Goal: Obtain resource: Download file/media

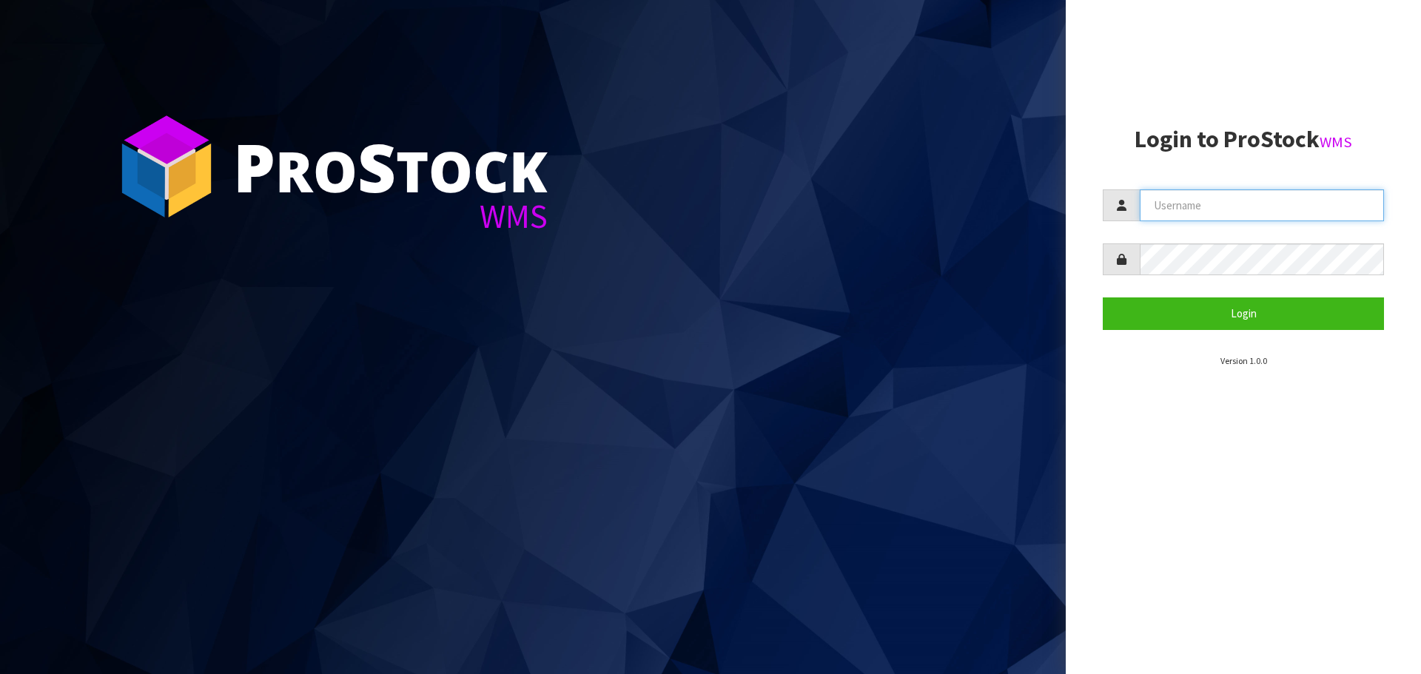
click at [1152, 208] on input "text" at bounding box center [1261, 205] width 244 height 32
type input "PACIFICBIOLOGICS"
click at [1102, 297] on button "Login" at bounding box center [1242, 313] width 281 height 32
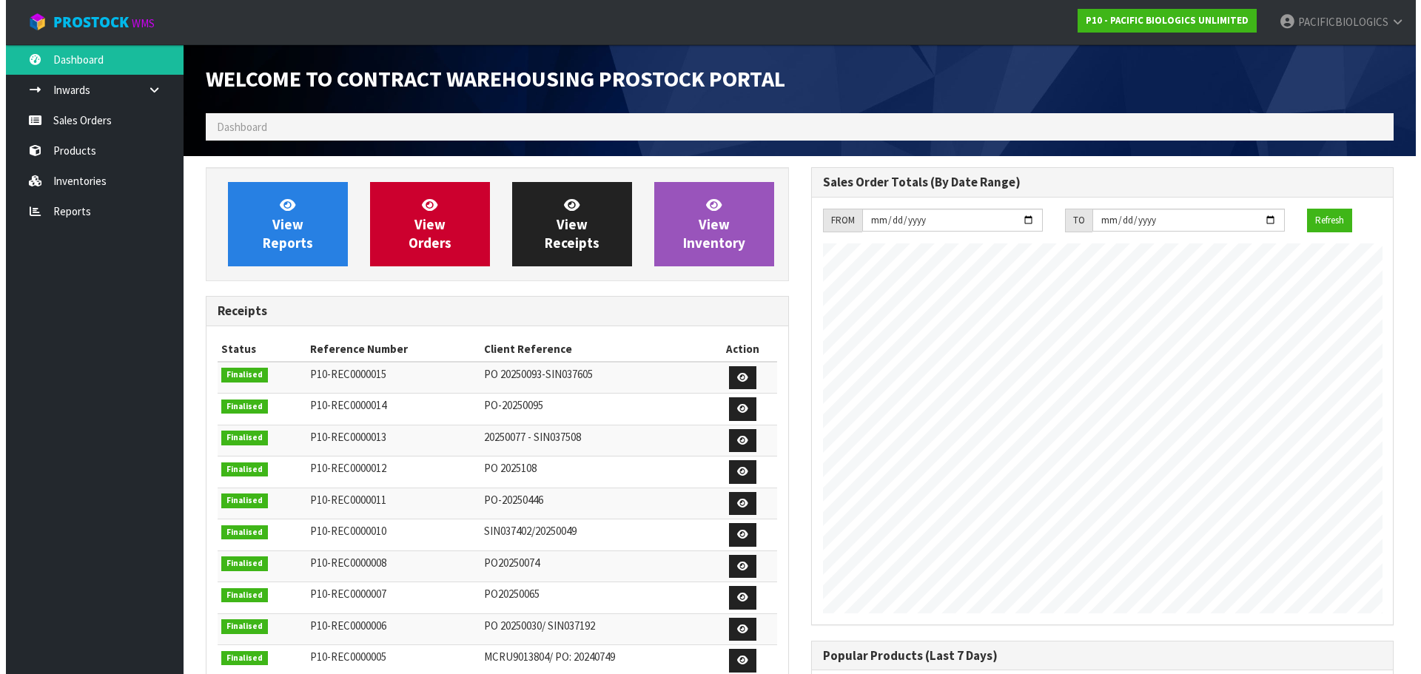
scroll to position [629, 605]
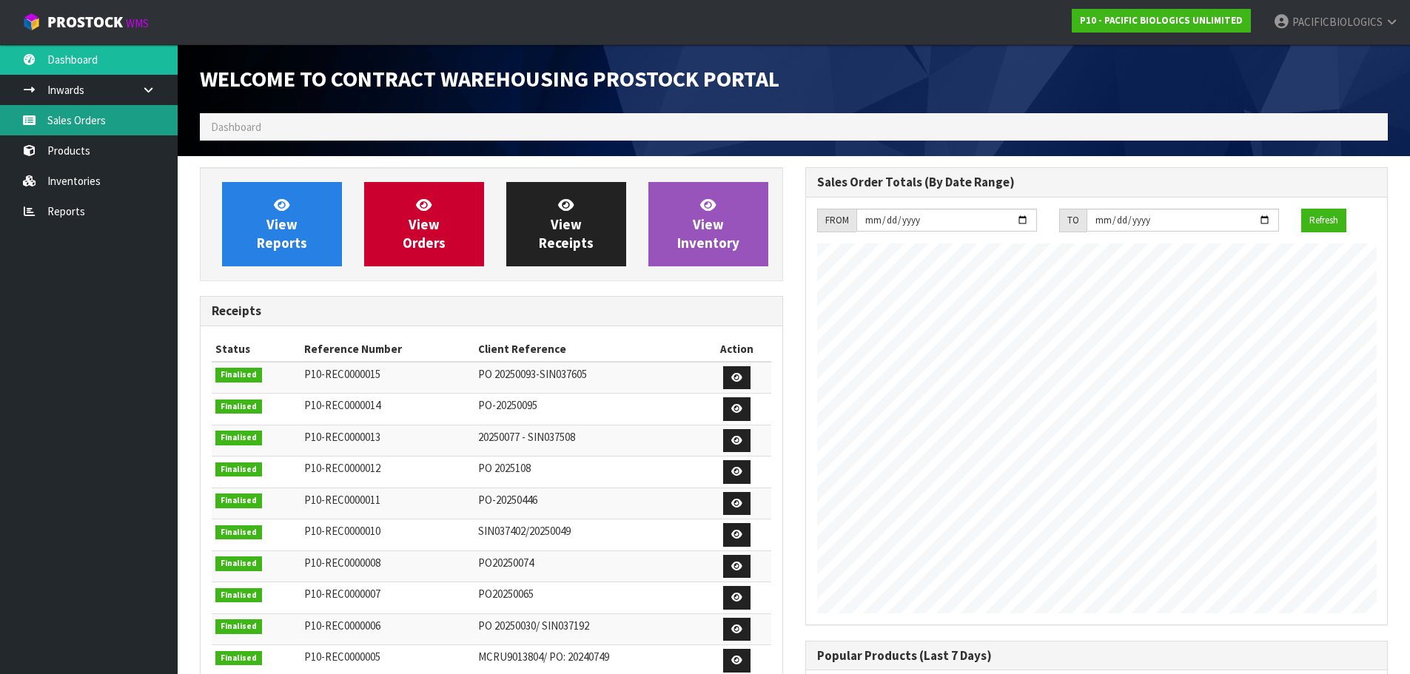
click at [91, 118] on link "Sales Orders" at bounding box center [89, 120] width 178 height 30
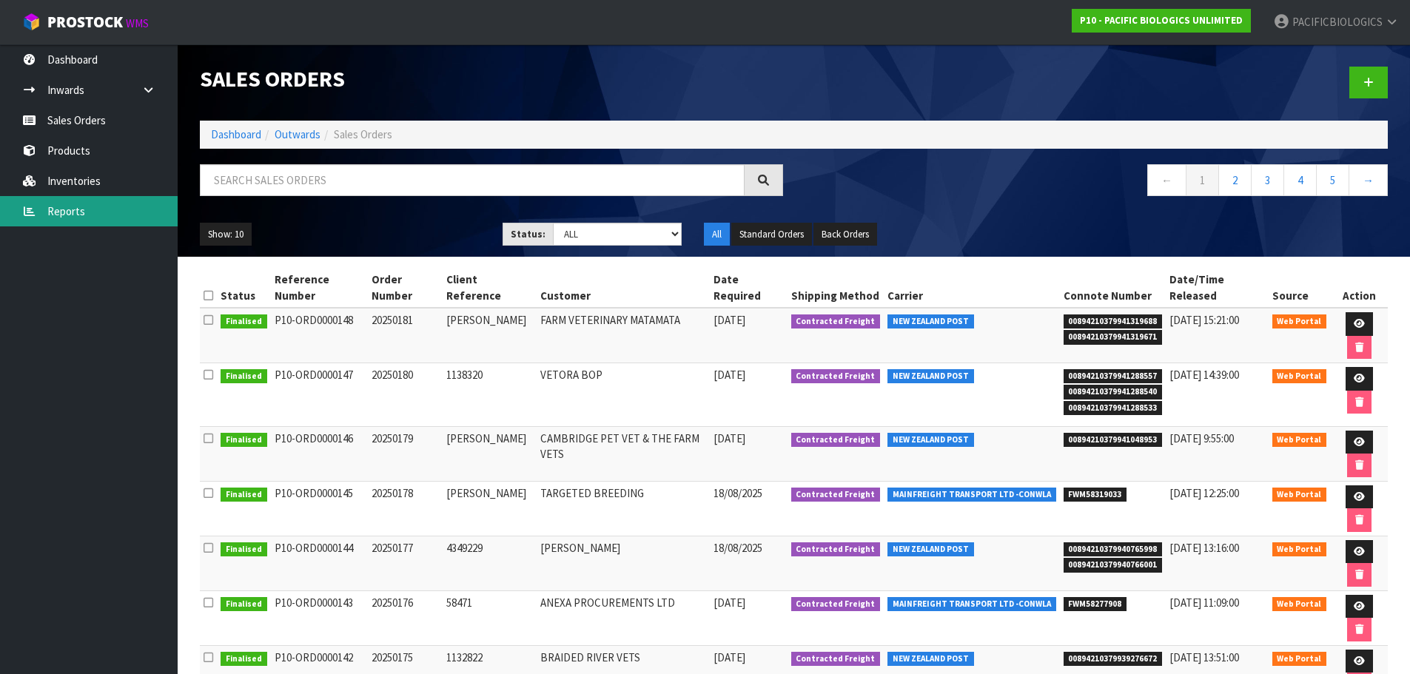
click at [93, 204] on link "Reports" at bounding box center [89, 211] width 178 height 30
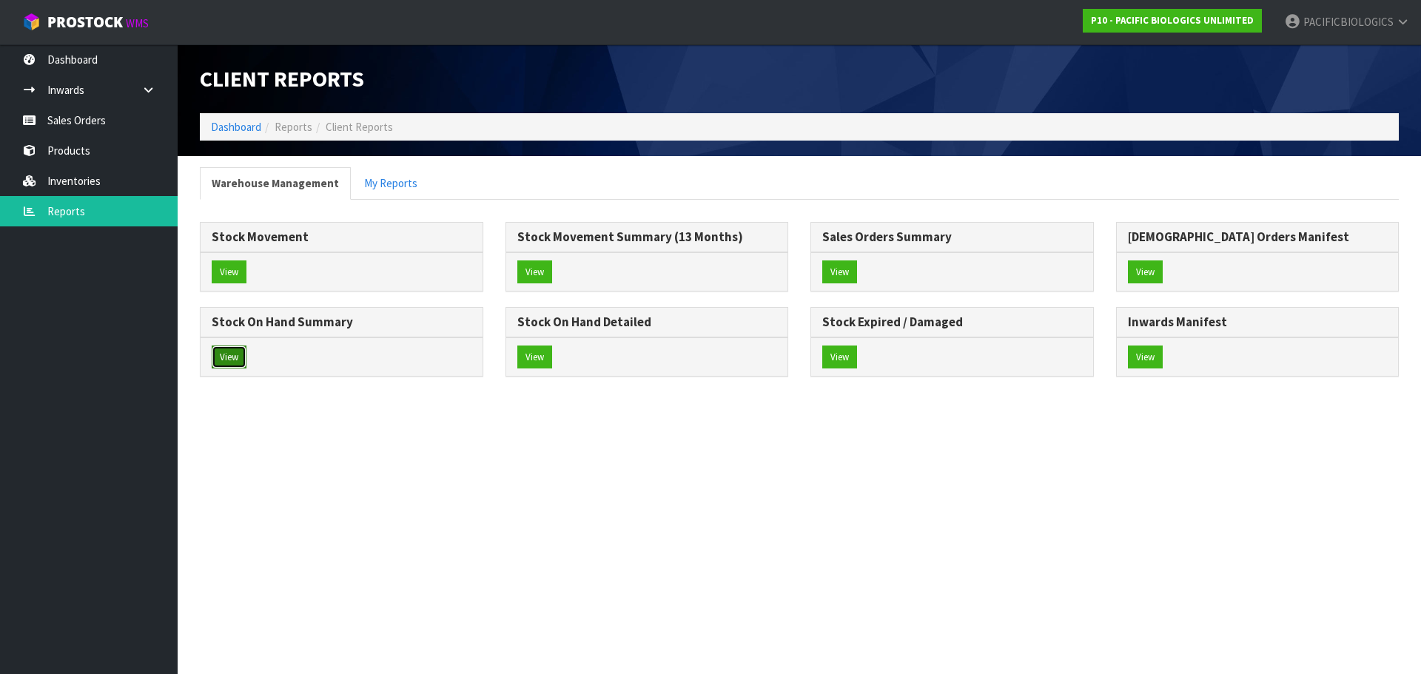
click at [222, 356] on button "View" at bounding box center [229, 358] width 35 height 24
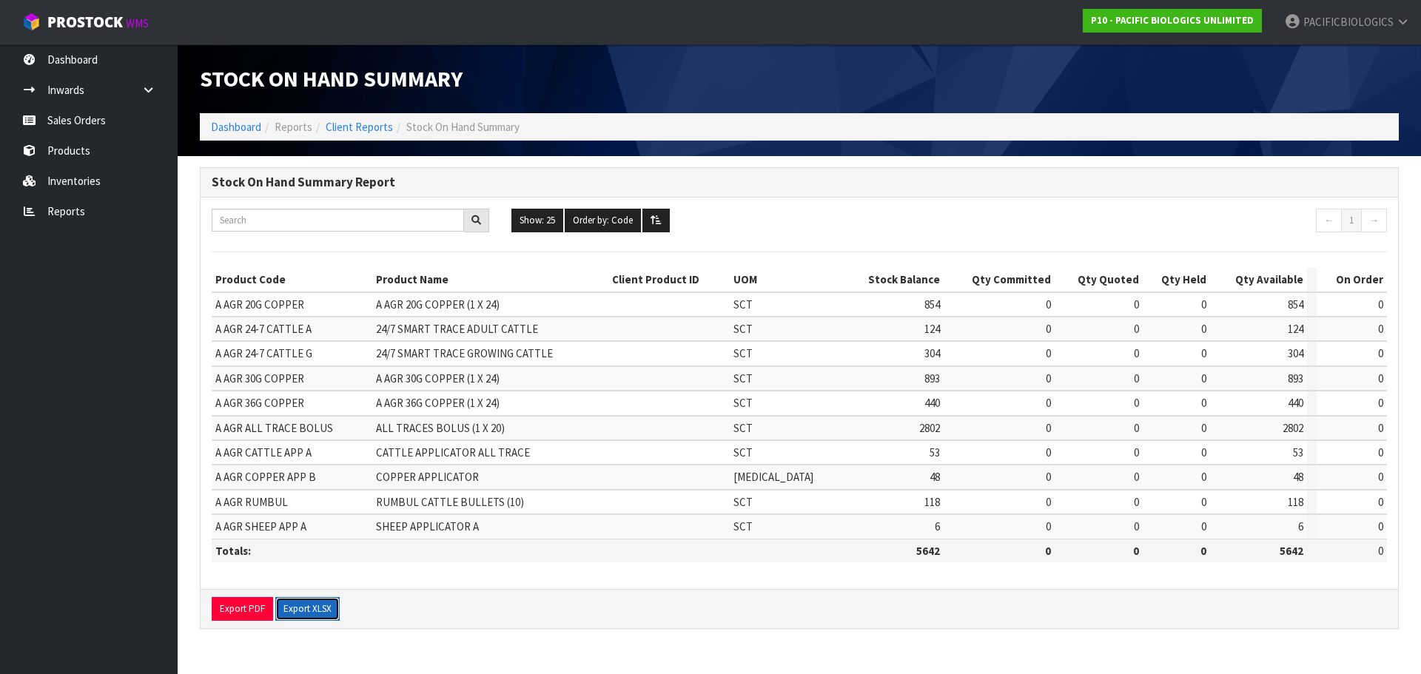
click at [323, 610] on button "Export XLSX" at bounding box center [307, 609] width 64 height 24
